Goal: Task Accomplishment & Management: Manage account settings

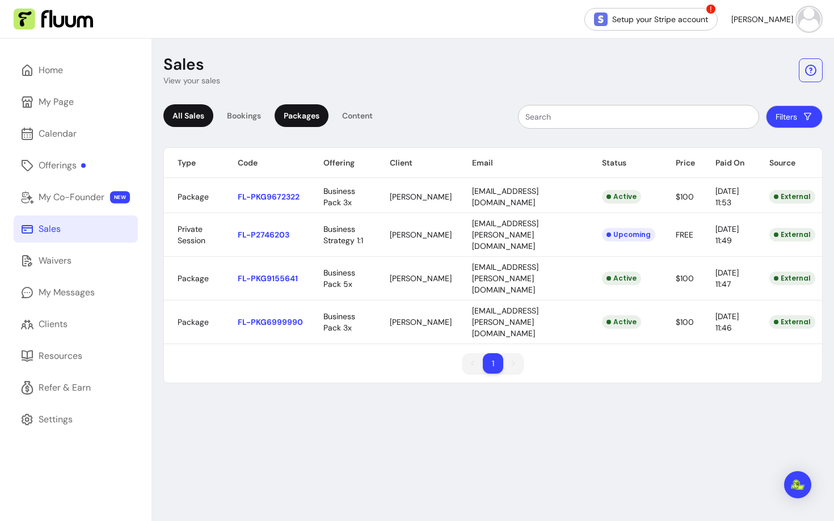
click at [301, 115] on div "Packages" at bounding box center [302, 115] width 54 height 23
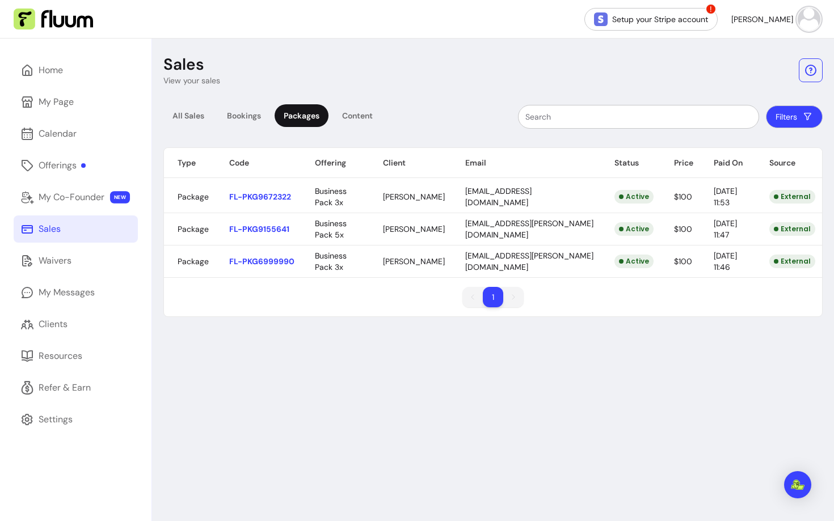
click at [628, 204] on body "Setup your Stripe account ! Roberta M. Home My Page Calendar Offerings My Co-Fo…" at bounding box center [417, 260] width 834 height 521
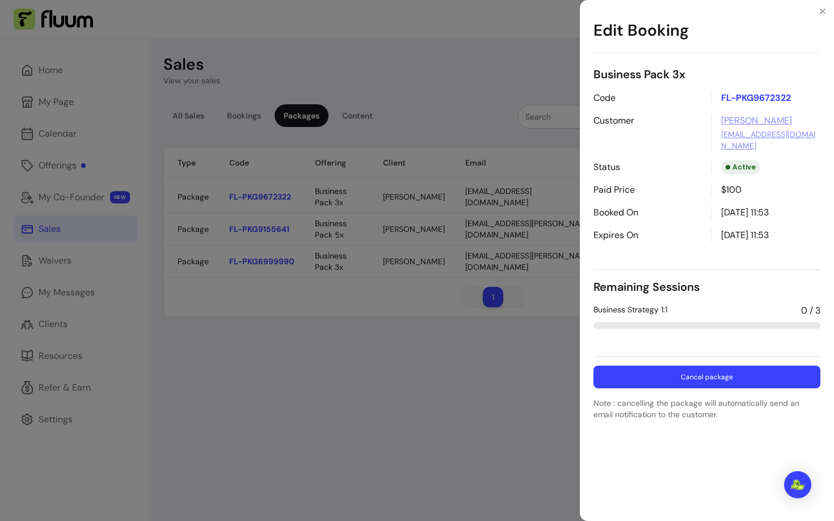
click at [660, 379] on button "Cancel package" at bounding box center [706, 377] width 227 height 23
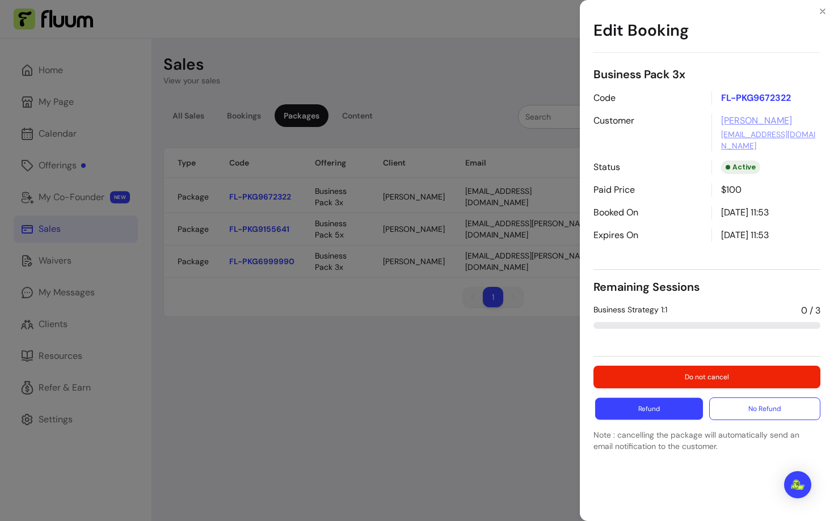
click at [679, 411] on button "Refund" at bounding box center [649, 409] width 108 height 22
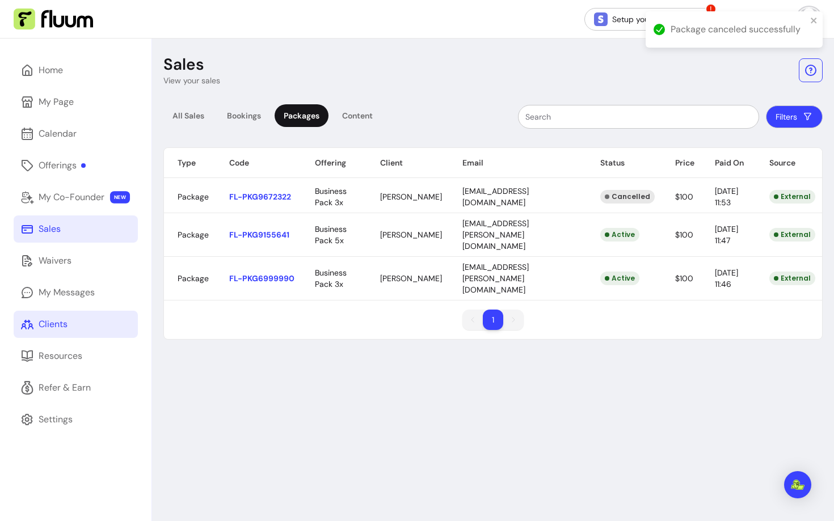
click at [55, 330] on div "Clients" at bounding box center [53, 325] width 29 height 14
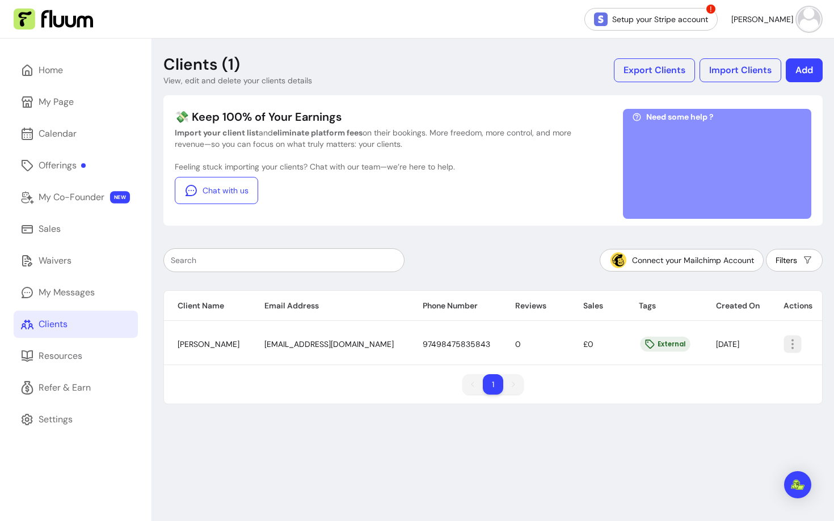
click at [785, 335] on button "button" at bounding box center [793, 344] width 18 height 18
click at [737, 373] on span "Amend" at bounding box center [747, 370] width 83 height 11
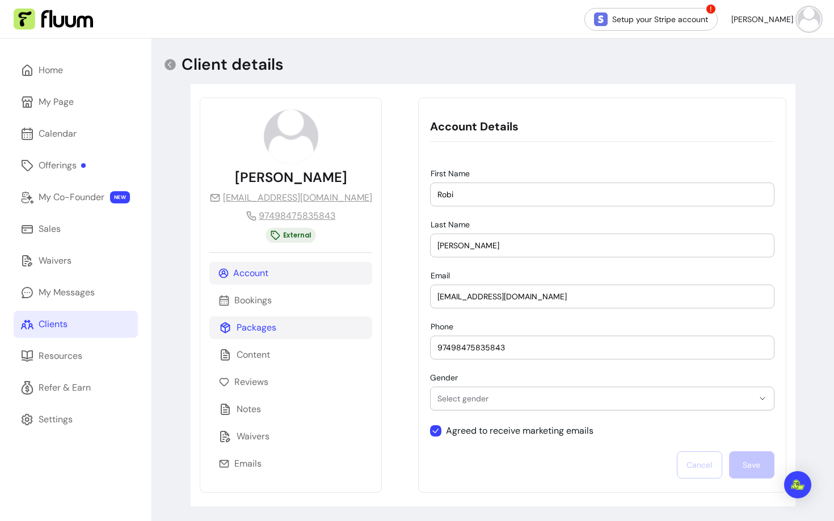
click at [277, 332] on div "Packages" at bounding box center [290, 327] width 163 height 23
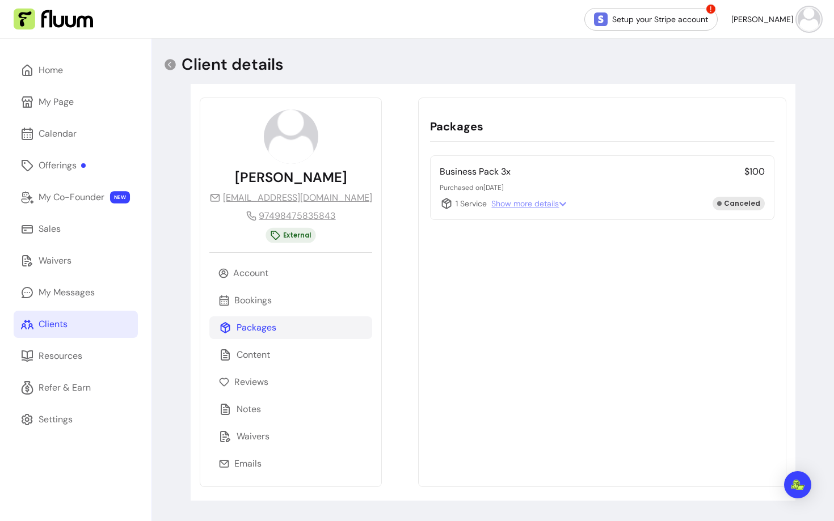
click at [496, 200] on span "Show more details" at bounding box center [528, 203] width 75 height 11
click at [580, 183] on p "Purchased on 19/09/2025" at bounding box center [602, 187] width 324 height 9
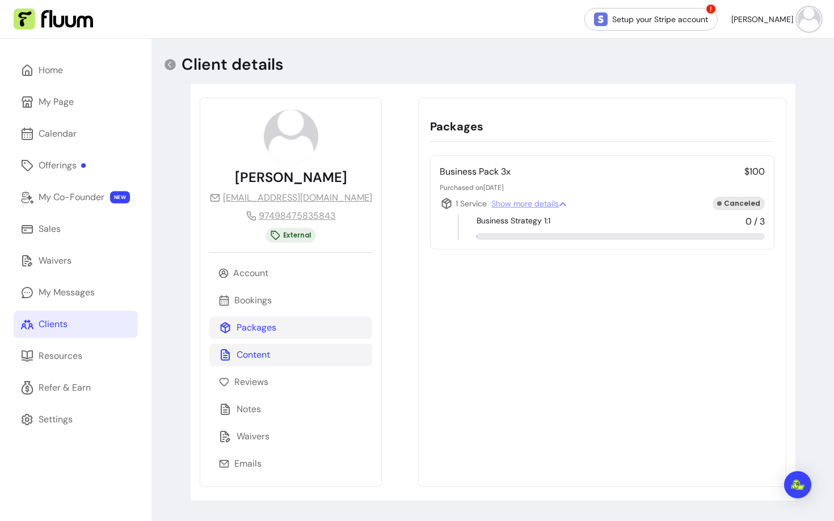
click at [258, 350] on p "Content" at bounding box center [253, 355] width 33 height 14
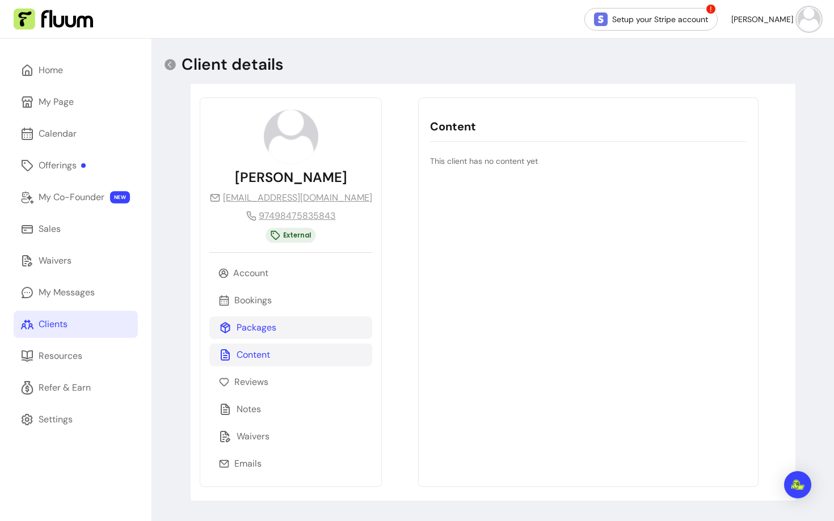
click at [257, 324] on p "Packages" at bounding box center [257, 328] width 40 height 14
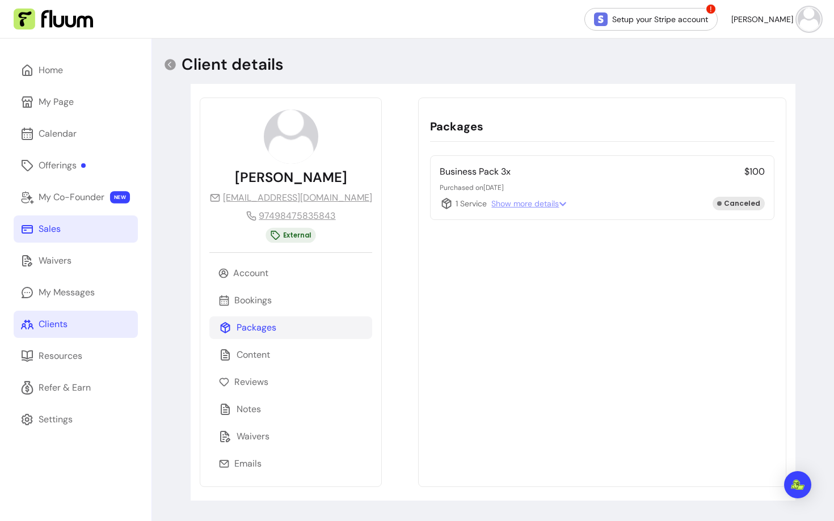
click at [51, 233] on div "Sales" at bounding box center [50, 229] width 22 height 14
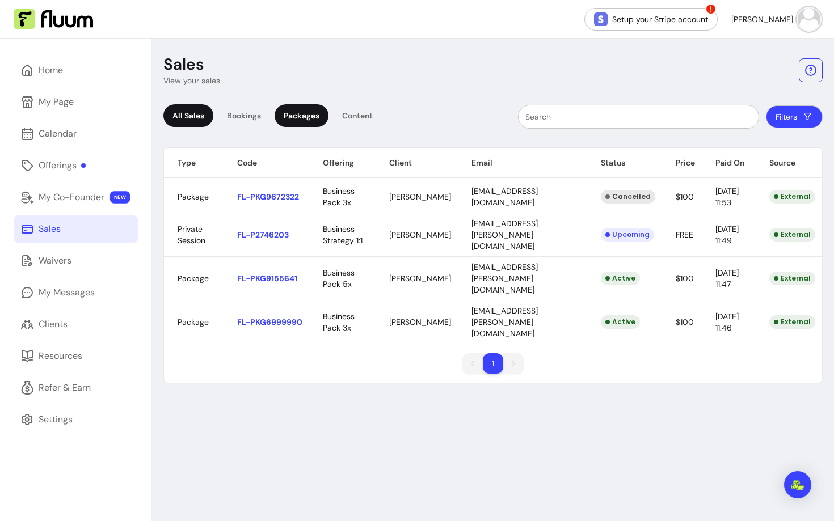
click at [298, 116] on div "Packages" at bounding box center [302, 115] width 54 height 23
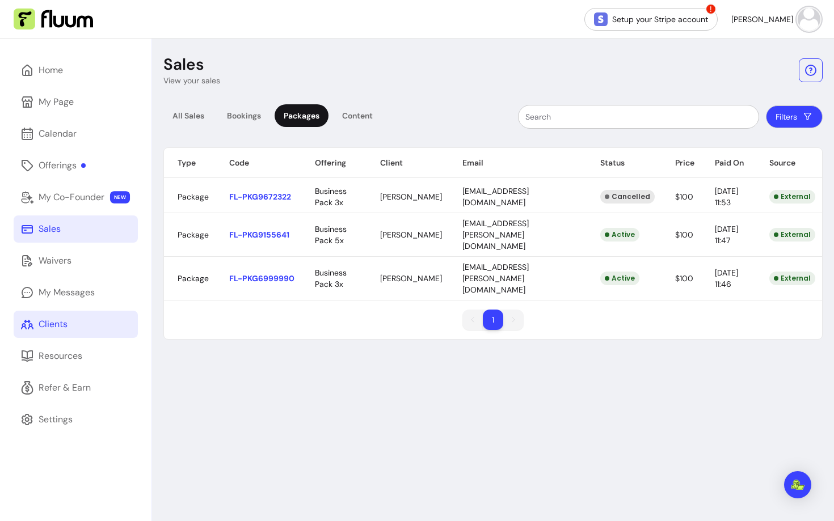
click at [36, 328] on link "Clients" at bounding box center [76, 324] width 124 height 27
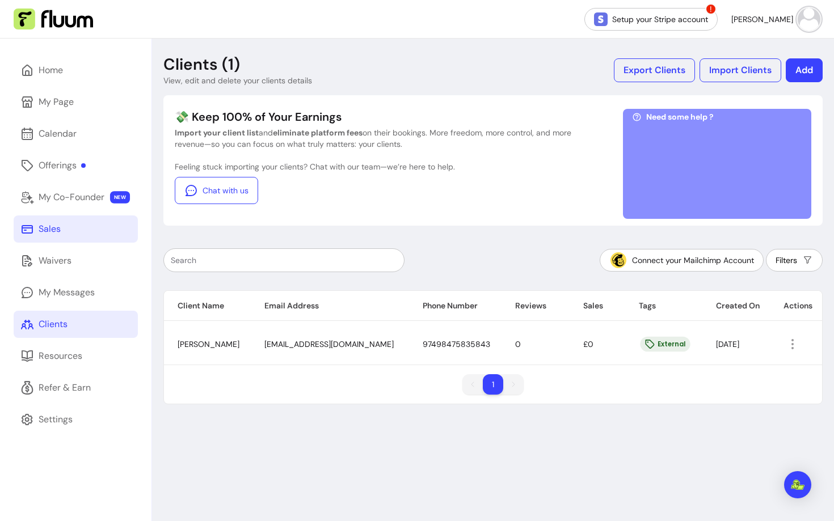
click at [88, 230] on link "Sales" at bounding box center [76, 229] width 124 height 27
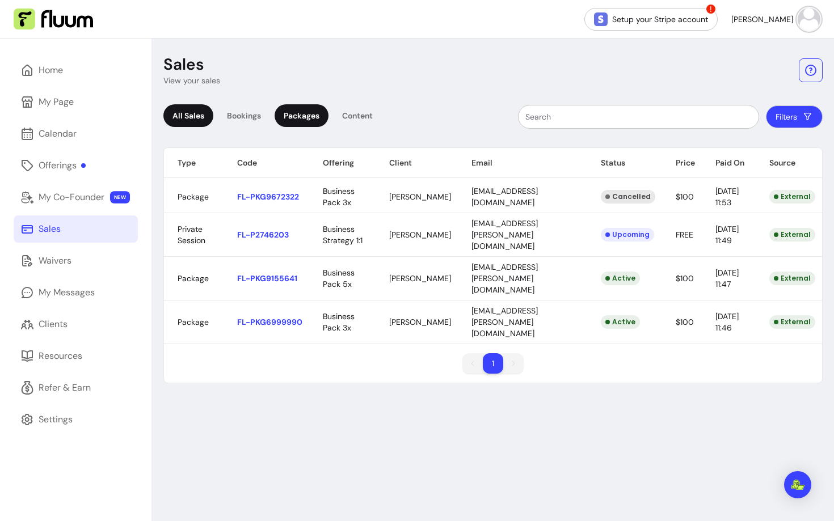
click at [318, 111] on div "Packages" at bounding box center [302, 115] width 54 height 23
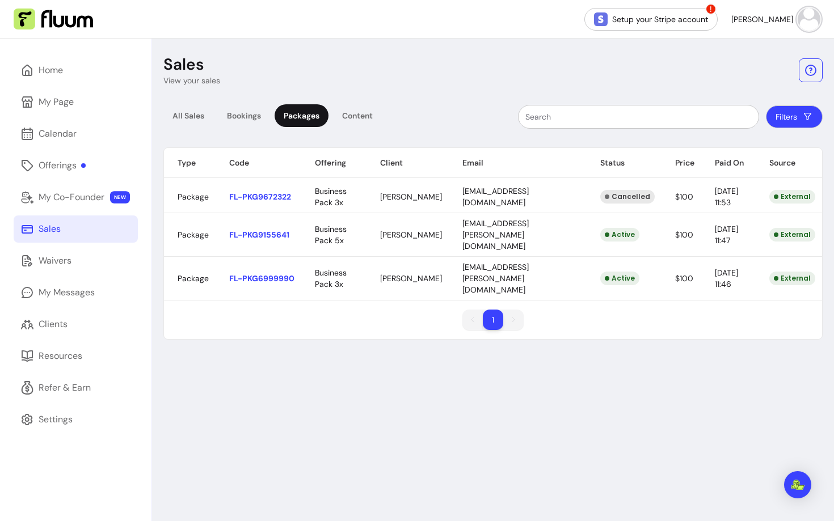
click at [438, 264] on body "Setup your Stripe account ! [PERSON_NAME] Home My Page Calendar Offerings My Co…" at bounding box center [417, 260] width 834 height 521
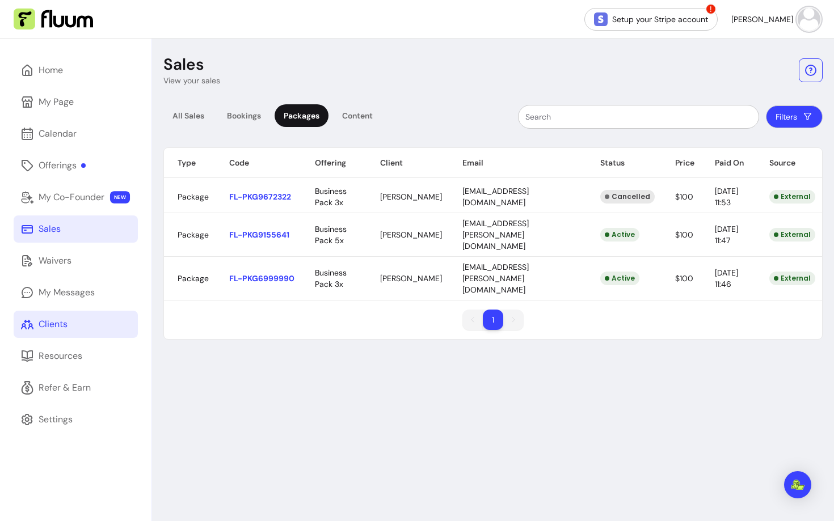
click at [70, 323] on link "Clients" at bounding box center [76, 324] width 124 height 27
